Goal: Communication & Community: Answer question/provide support

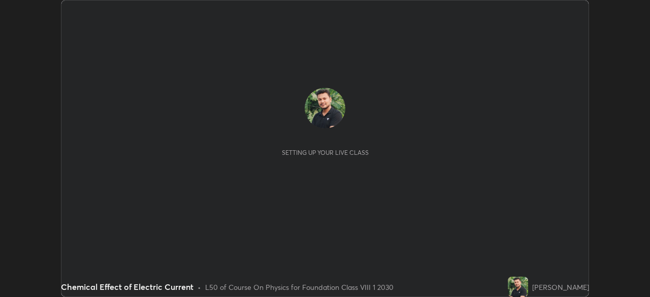
scroll to position [297, 649]
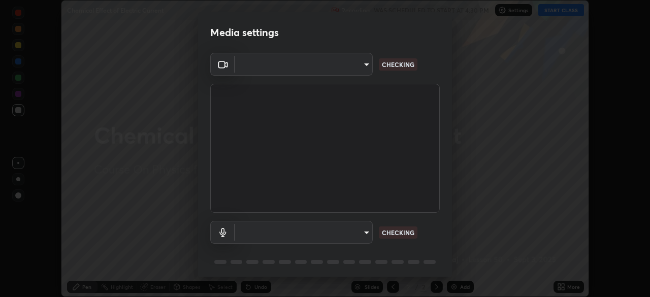
type input "f214d892c1ea21fc9911be358f21603cf7c671268a3f3fdd0c8c81d5790bf436"
type input "default"
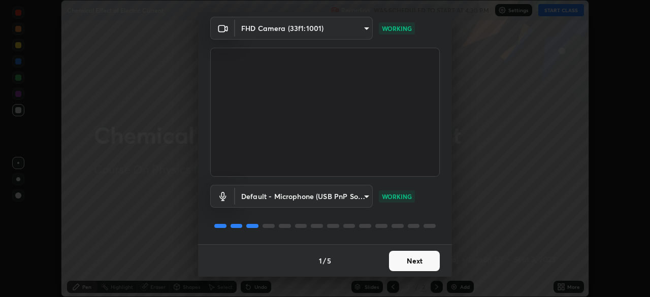
click at [416, 263] on button "Next" at bounding box center [414, 261] width 51 height 20
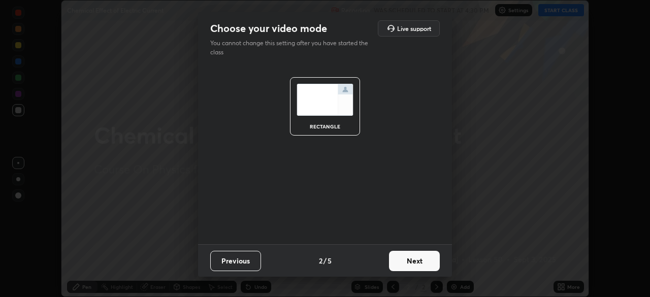
scroll to position [0, 0]
click at [414, 261] on button "Next" at bounding box center [414, 261] width 51 height 20
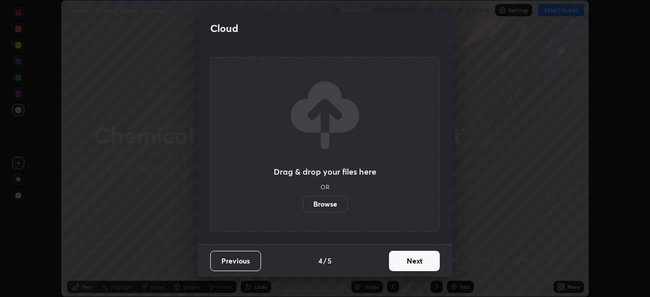
click at [418, 261] on button "Next" at bounding box center [414, 261] width 51 height 20
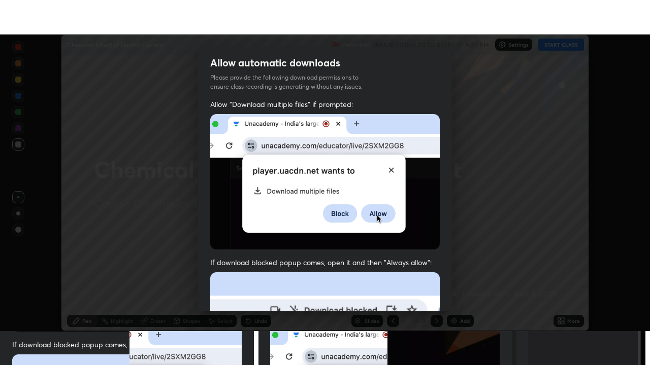
scroll to position [243, 0]
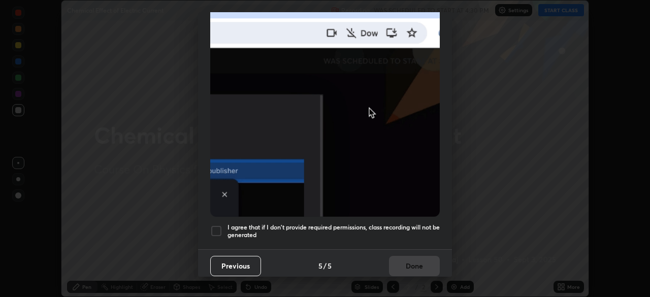
click at [216, 229] on div at bounding box center [216, 231] width 12 height 12
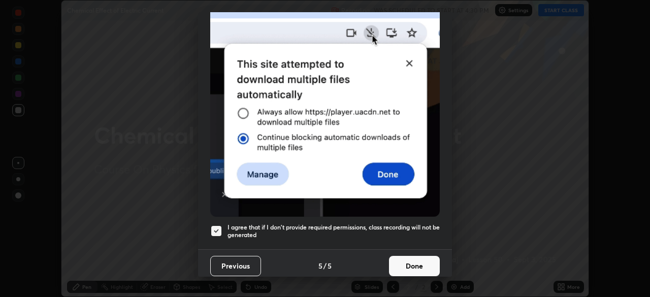
click at [401, 260] on button "Done" at bounding box center [414, 266] width 51 height 20
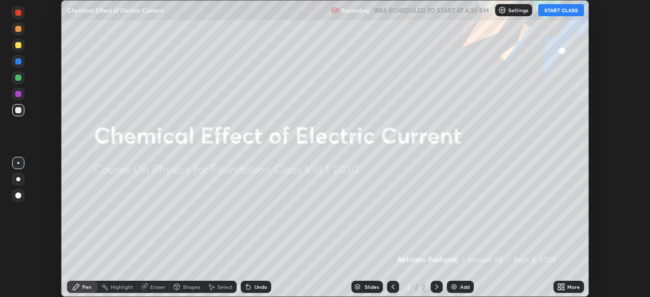
click at [561, 11] on button "START CLASS" at bounding box center [561, 10] width 46 height 12
click at [562, 287] on icon at bounding box center [562, 288] width 3 height 3
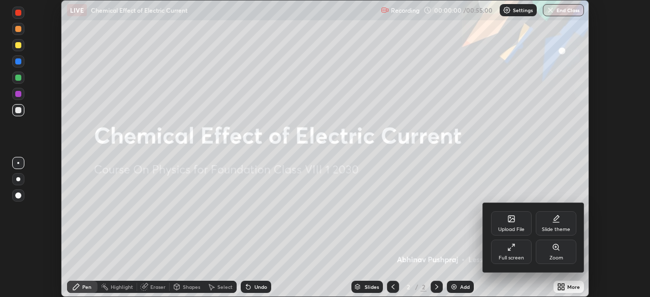
click at [506, 258] on div "Full screen" at bounding box center [510, 257] width 25 height 5
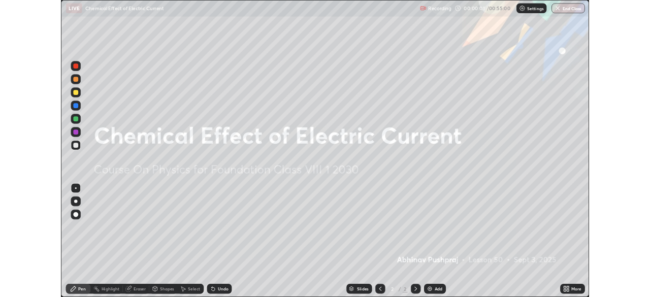
scroll to position [365, 650]
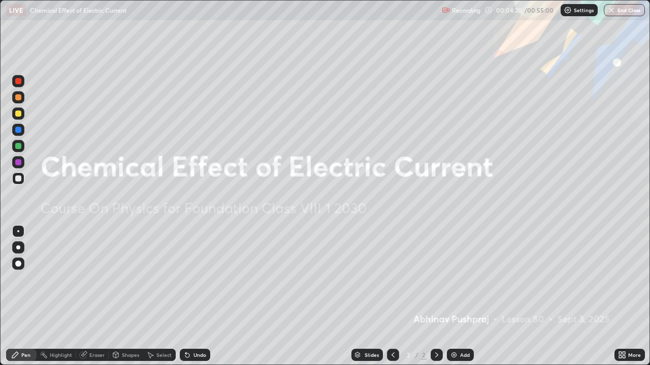
click at [456, 296] on img at bounding box center [454, 355] width 8 height 8
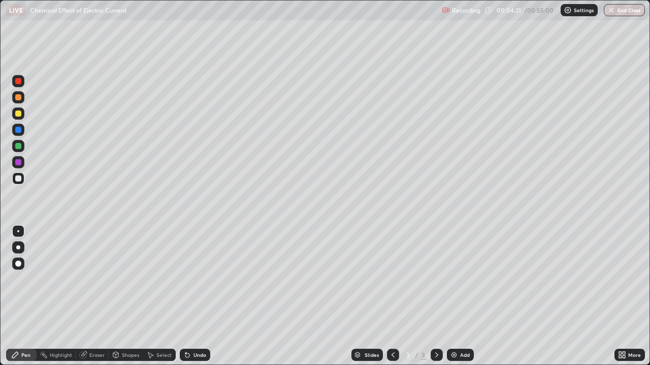
click at [19, 263] on div at bounding box center [18, 264] width 6 height 6
click at [18, 231] on div at bounding box center [18, 231] width 2 height 2
click at [453, 296] on img at bounding box center [454, 355] width 8 height 8
click at [203, 296] on div "Undo" at bounding box center [199, 355] width 13 height 5
click at [97, 296] on div "Eraser" at bounding box center [96, 355] width 15 height 5
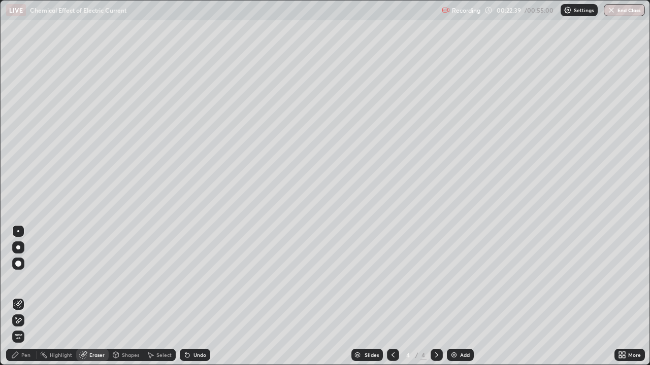
click at [21, 296] on div "Pen" at bounding box center [25, 355] width 9 height 5
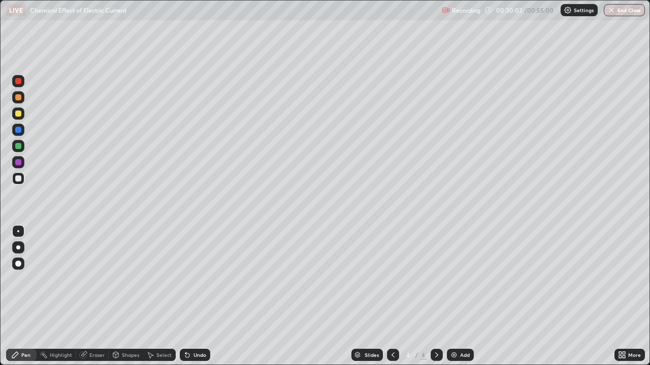
click at [459, 296] on div "Add" at bounding box center [460, 355] width 27 height 12
click at [392, 296] on icon at bounding box center [392, 355] width 3 height 5
click at [435, 296] on icon at bounding box center [436, 355] width 8 height 8
click at [621, 8] on button "End Class" at bounding box center [623, 10] width 41 height 12
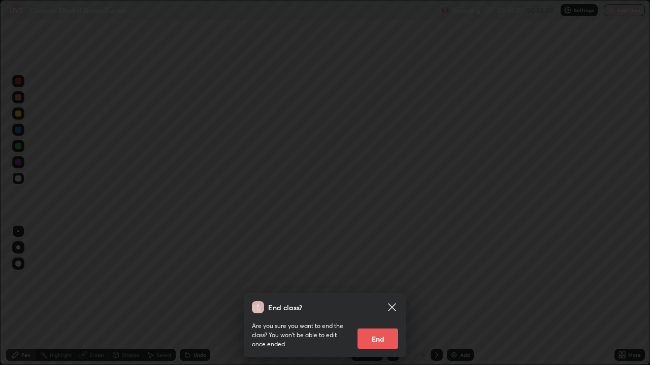
click at [385, 296] on button "End" at bounding box center [377, 339] width 41 height 20
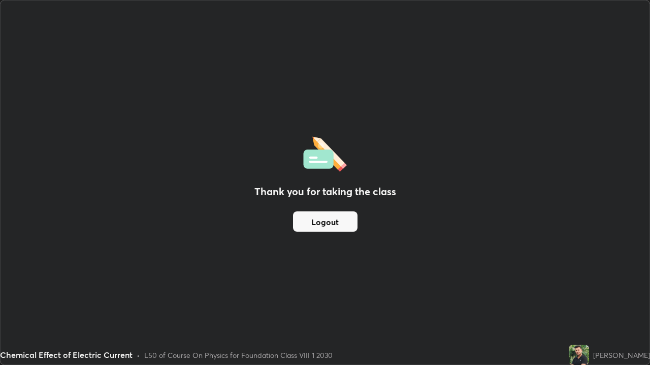
click at [339, 221] on button "Logout" at bounding box center [325, 222] width 64 height 20
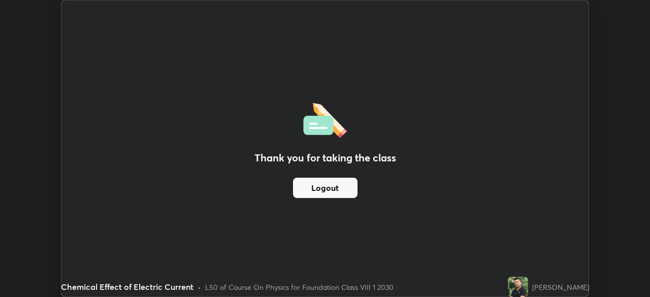
scroll to position [50450, 50097]
